Goal: Transaction & Acquisition: Purchase product/service

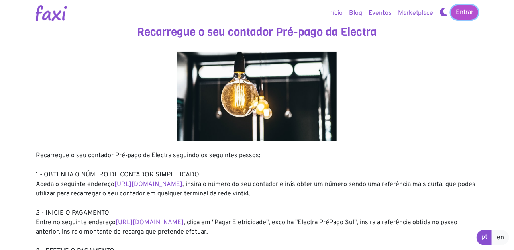
click at [469, 12] on link "Entrar" at bounding box center [464, 12] width 27 height 14
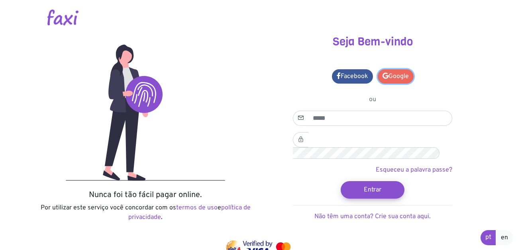
click at [393, 69] on link "Google" at bounding box center [396, 76] width 36 height 14
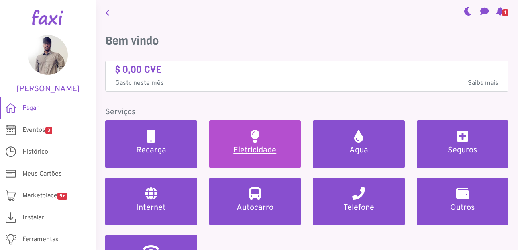
click at [267, 120] on link "Eletricidade" at bounding box center [255, 144] width 92 height 48
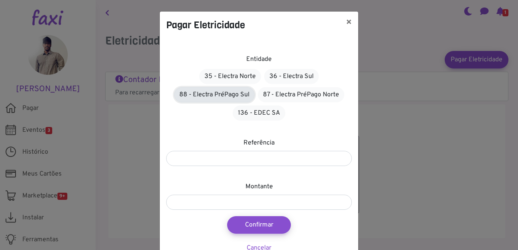
click at [255, 87] on link "88 - Electra PréPago Sul" at bounding box center [214, 94] width 80 height 15
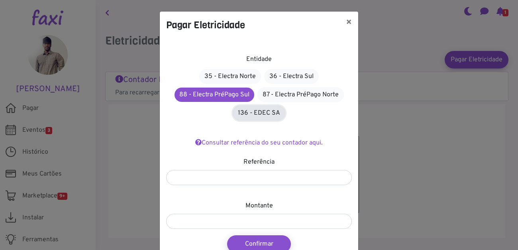
click at [285, 106] on link "136 - EDEC SA" at bounding box center [259, 113] width 53 height 15
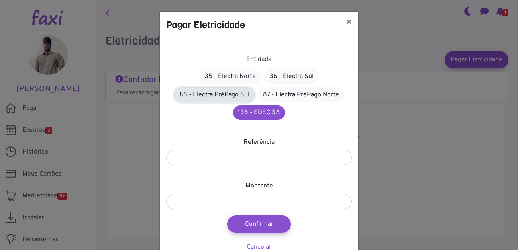
click at [255, 87] on link "88 - Electra PréPago Sul" at bounding box center [214, 94] width 80 height 15
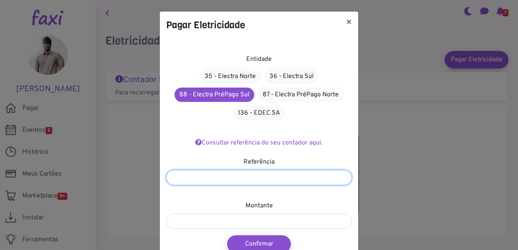
click at [241, 170] on input "number" at bounding box center [259, 177] width 186 height 15
type input "*******"
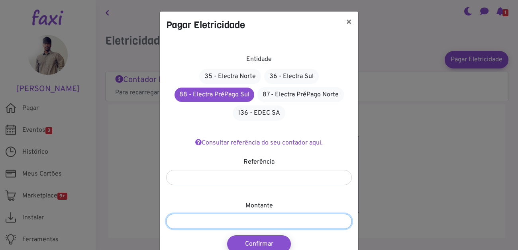
click at [269, 214] on input "number" at bounding box center [259, 221] width 186 height 15
type input "***"
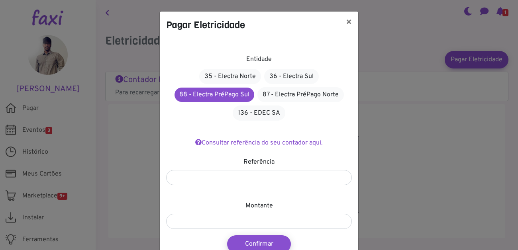
click at [332, 180] on div "Entidade 35 - Electra Norte 36 - Electra Sul 88 - Electra PréPago Sul 87 - Elec…" at bounding box center [259, 159] width 198 height 240
click at [267, 235] on button "Confirmar" at bounding box center [259, 244] width 70 height 19
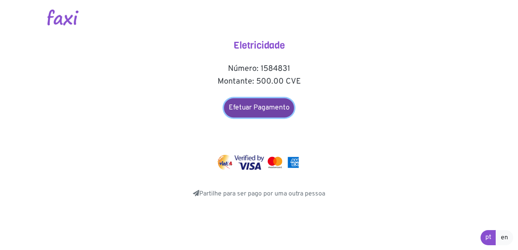
click at [267, 98] on link "Efetuar Pagamento" at bounding box center [259, 107] width 70 height 19
click at [261, 98] on link "Efetuar Pagamento" at bounding box center [259, 107] width 70 height 19
